Goal: Task Accomplishment & Management: Use online tool/utility

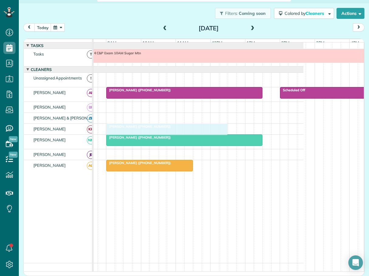
drag, startPoint x: 142, startPoint y: 80, endPoint x: 138, endPoint y: 126, distance: 46.0
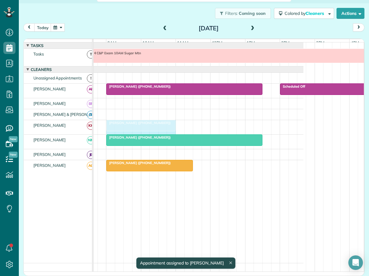
drag, startPoint x: 226, startPoint y: 127, endPoint x: 168, endPoint y: 121, distance: 58.6
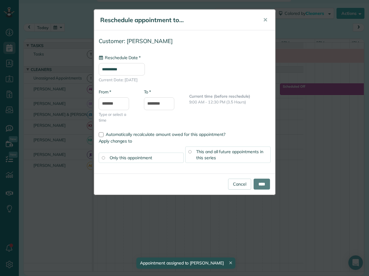
type input "**********"
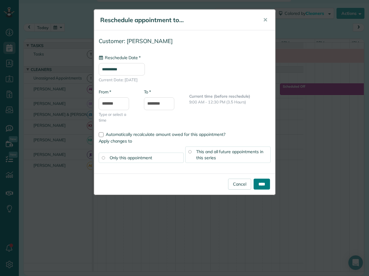
click at [263, 182] on input "****" at bounding box center [261, 184] width 16 height 11
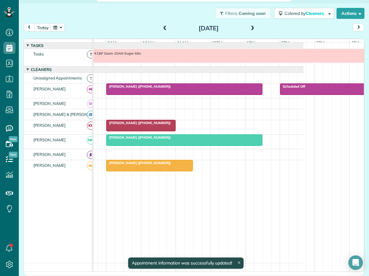
click at [133, 125] on span "[PERSON_NAME] ([PHONE_NUMBER])" at bounding box center [138, 123] width 65 height 4
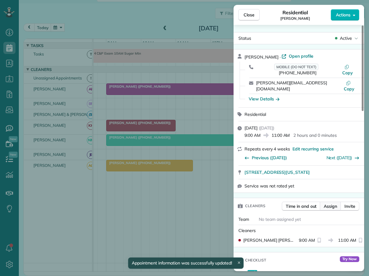
click at [331, 203] on span "Assign" at bounding box center [330, 206] width 13 height 6
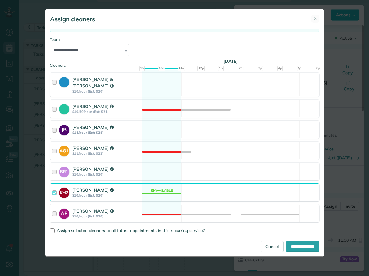
scroll to position [61, 0]
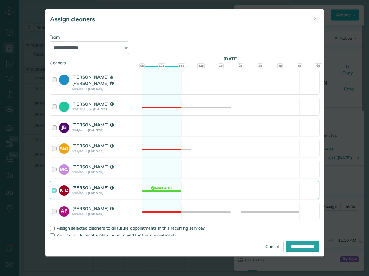
click at [54, 122] on div at bounding box center [55, 127] width 7 height 11
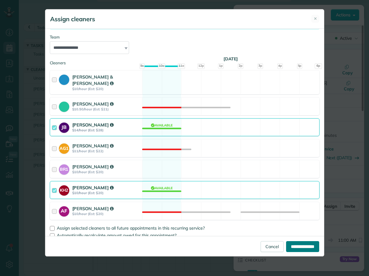
click at [291, 246] on input "**********" at bounding box center [302, 246] width 33 height 11
type input "**********"
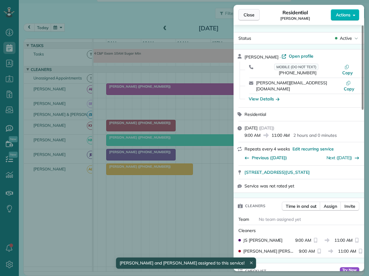
click at [251, 16] on span "Close" at bounding box center [248, 15] width 11 height 6
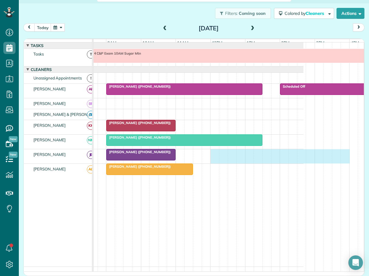
drag, startPoint x: 212, startPoint y: 155, endPoint x: 343, endPoint y: 160, distance: 131.2
click at [303, 160] on div "[PERSON_NAME] ([PHONE_NUMBER])" at bounding box center [170, 156] width 267 height 14
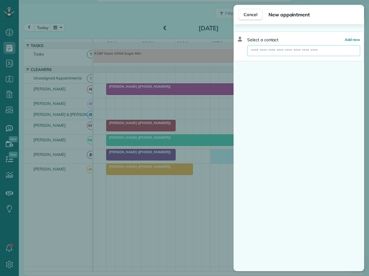
click at [281, 52] on input "text" at bounding box center [303, 50] width 113 height 11
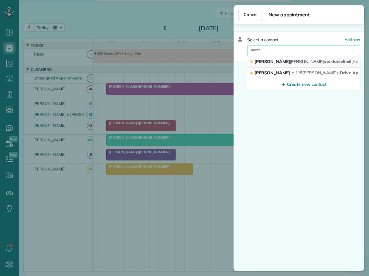
type input "*****"
click at [290, 61] on span "[PERSON_NAME]" at bounding box center [307, 61] width 34 height 5
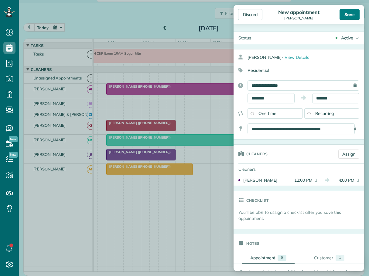
click at [351, 17] on div "Save" at bounding box center [349, 14] width 20 height 11
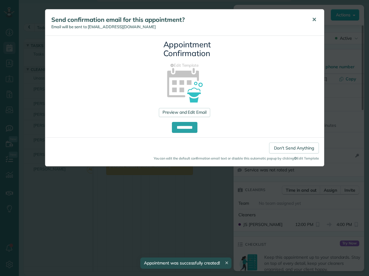
click at [312, 18] on span "✕" at bounding box center [314, 19] width 5 height 7
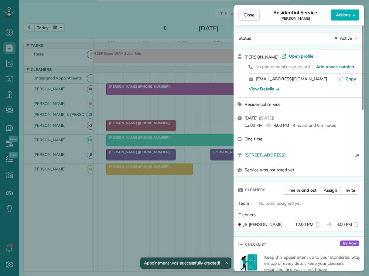
click at [246, 16] on span "Close" at bounding box center [248, 15] width 11 height 6
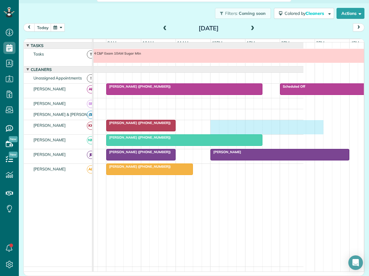
drag, startPoint x: 214, startPoint y: 130, endPoint x: 314, endPoint y: 131, distance: 99.9
click at [303, 131] on div "[PERSON_NAME] ([PHONE_NUMBER])" at bounding box center [170, 127] width 267 height 14
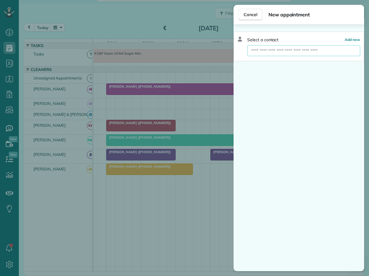
click at [277, 54] on input "text" at bounding box center [303, 50] width 113 height 11
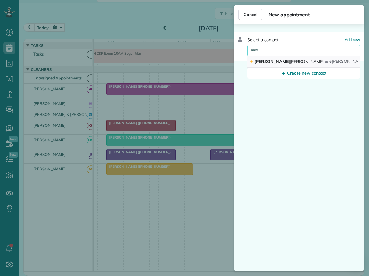
type input "****"
click at [290, 63] on span "[PERSON_NAME]" at bounding box center [307, 61] width 34 height 5
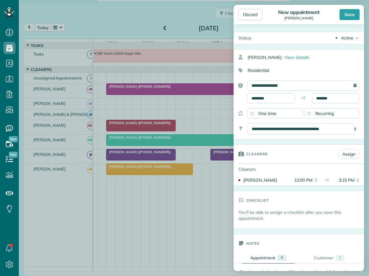
click at [350, 14] on div "Save" at bounding box center [349, 14] width 20 height 11
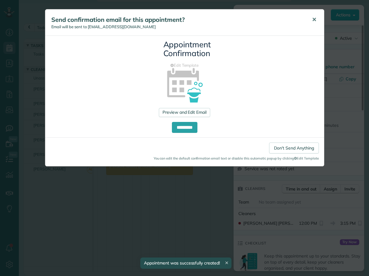
click at [312, 19] on span "✕" at bounding box center [314, 19] width 5 height 7
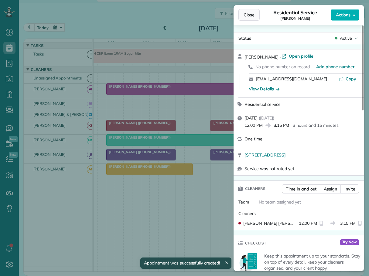
click at [245, 16] on span "Close" at bounding box center [248, 15] width 11 height 6
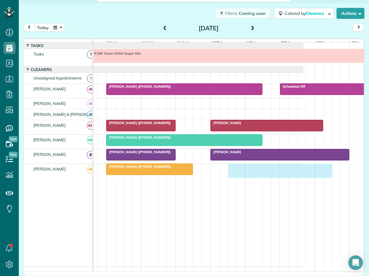
drag, startPoint x: 229, startPoint y: 172, endPoint x: 326, endPoint y: 177, distance: 96.6
click at [303, 177] on div "[PERSON_NAME] ([PHONE_NUMBER])" at bounding box center [170, 171] width 267 height 14
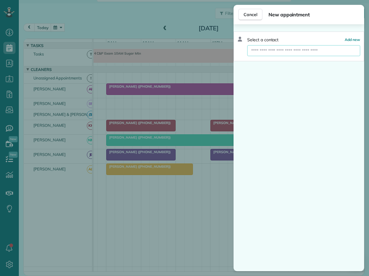
click at [289, 51] on input "text" at bounding box center [303, 50] width 113 height 11
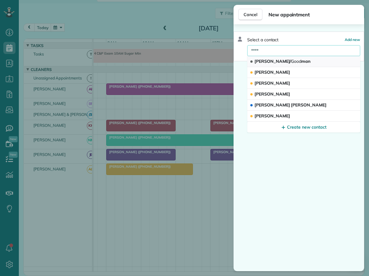
type input "****"
click at [291, 59] on span "Good" at bounding box center [296, 61] width 10 height 5
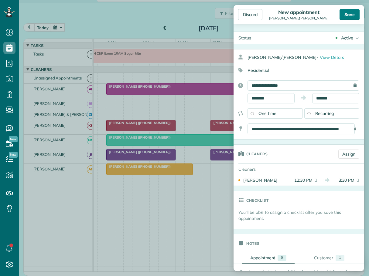
click at [345, 12] on div "Save" at bounding box center [349, 14] width 20 height 11
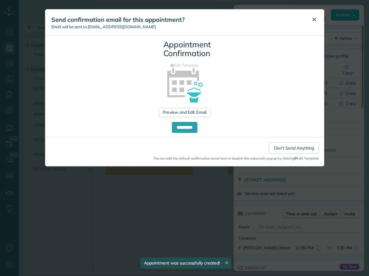
click at [313, 18] on span "✕" at bounding box center [314, 19] width 5 height 7
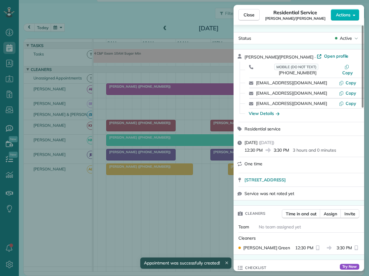
drag, startPoint x: 246, startPoint y: 16, endPoint x: 341, endPoint y: 80, distance: 114.7
click at [247, 17] on span "Close" at bounding box center [248, 15] width 11 height 6
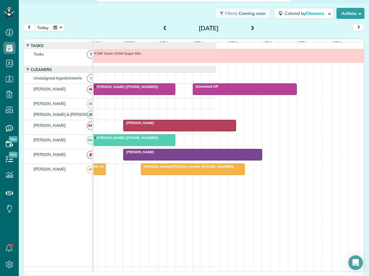
scroll to position [0, 164]
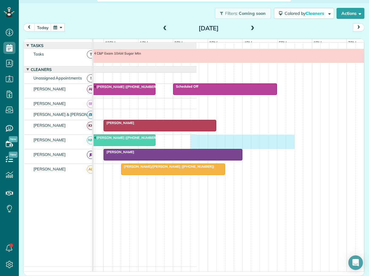
drag, startPoint x: 192, startPoint y: 144, endPoint x: 285, endPoint y: 142, distance: 92.9
click at [196, 142] on div "[PERSON_NAME] ([PHONE_NUMBER])" at bounding box center [63, 142] width 267 height 14
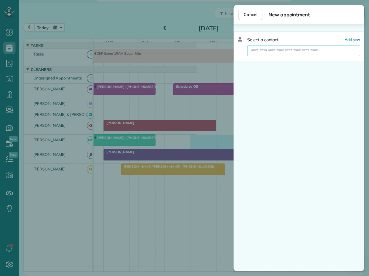
click at [264, 49] on input "text" at bounding box center [303, 50] width 113 height 11
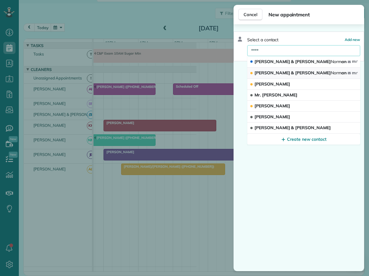
type input "****"
click at [277, 71] on span "[PERSON_NAME] & [PERSON_NAME] [PERSON_NAME] an" at bounding box center [300, 72] width 92 height 5
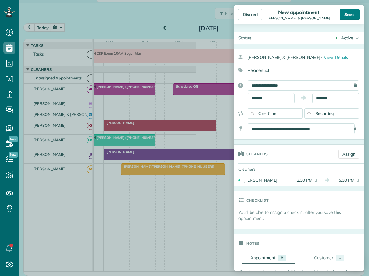
click at [347, 13] on div "Save" at bounding box center [349, 14] width 20 height 11
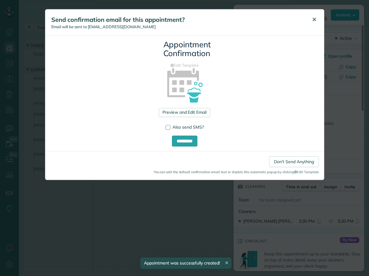
click at [316, 19] on span "✕" at bounding box center [314, 19] width 5 height 7
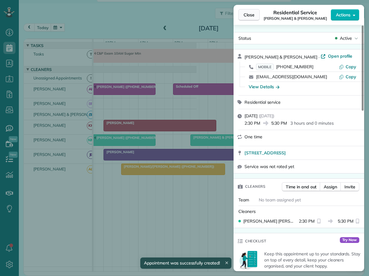
click at [246, 15] on span "Close" at bounding box center [248, 15] width 11 height 6
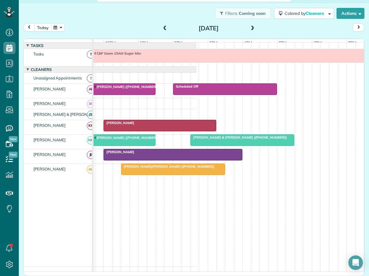
click at [44, 26] on button "today" at bounding box center [42, 27] width 17 height 8
